Goal: Find contact information: Find contact information

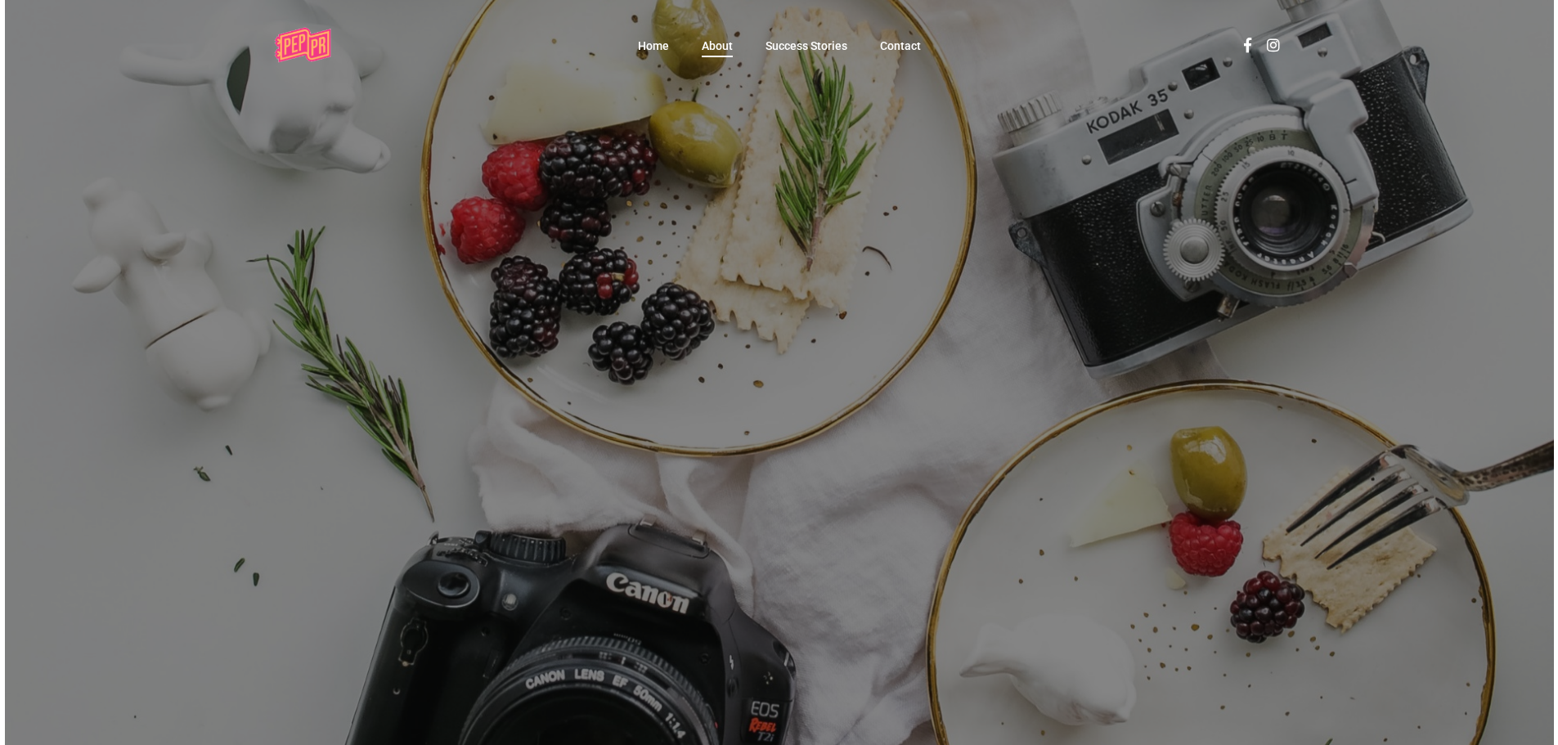
scroll to position [65, 0]
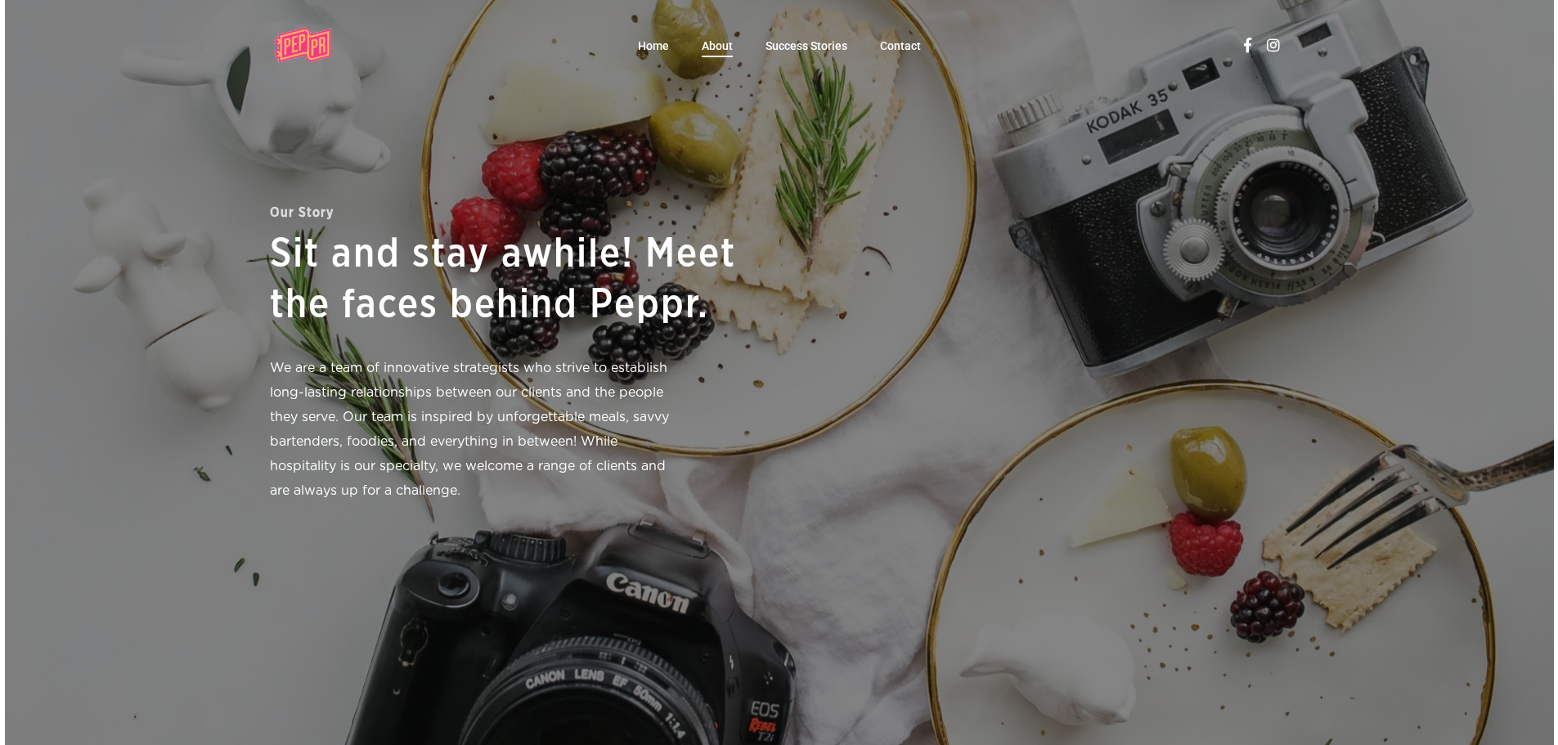
click at [921, 39] on li "Contact" at bounding box center [901, 45] width 74 height 90
click at [901, 48] on span "Contact" at bounding box center [900, 45] width 41 height 13
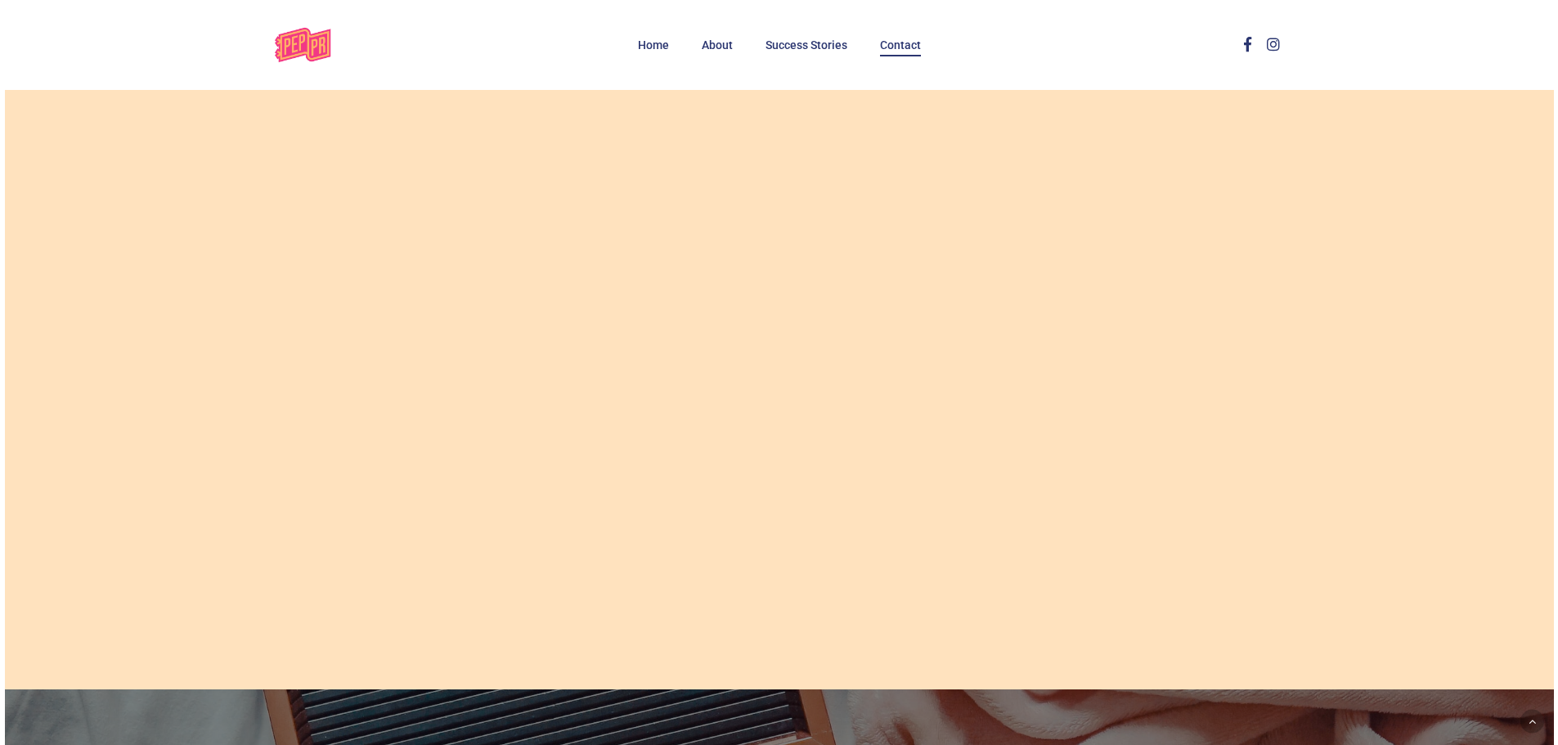
scroll to position [627, 0]
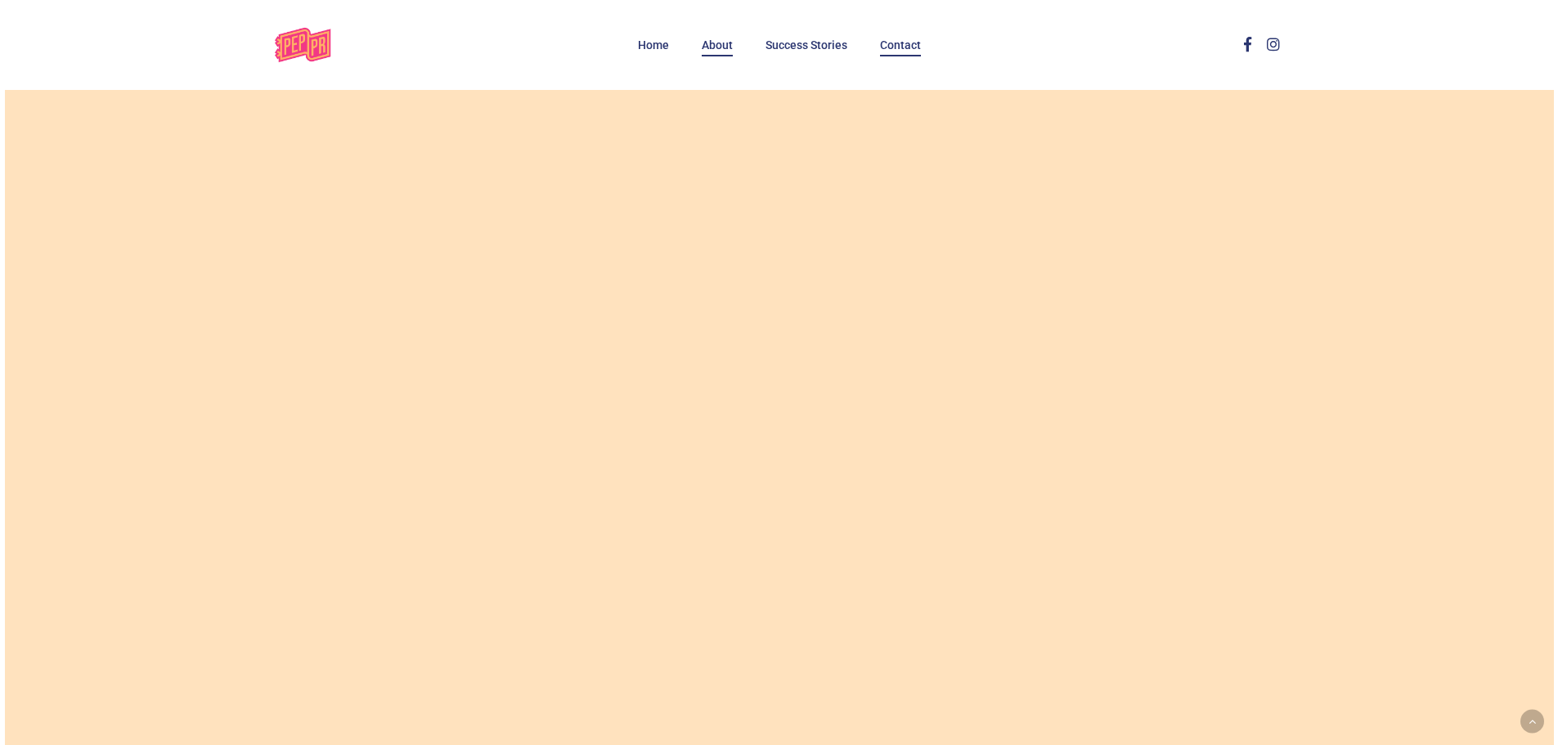
click at [713, 47] on span "About" at bounding box center [717, 44] width 31 height 13
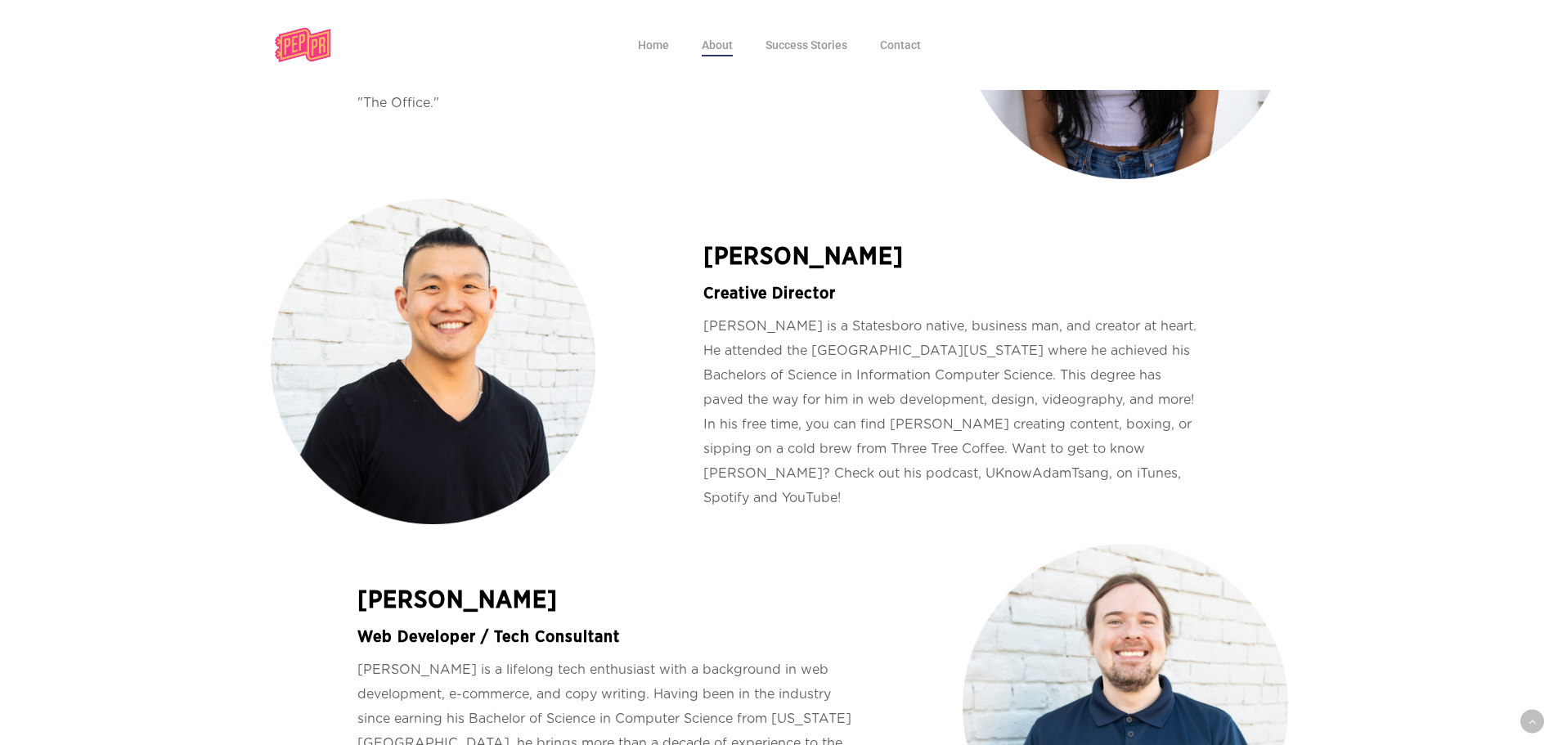
scroll to position [654, 0]
